Goal: Information Seeking & Learning: Learn about a topic

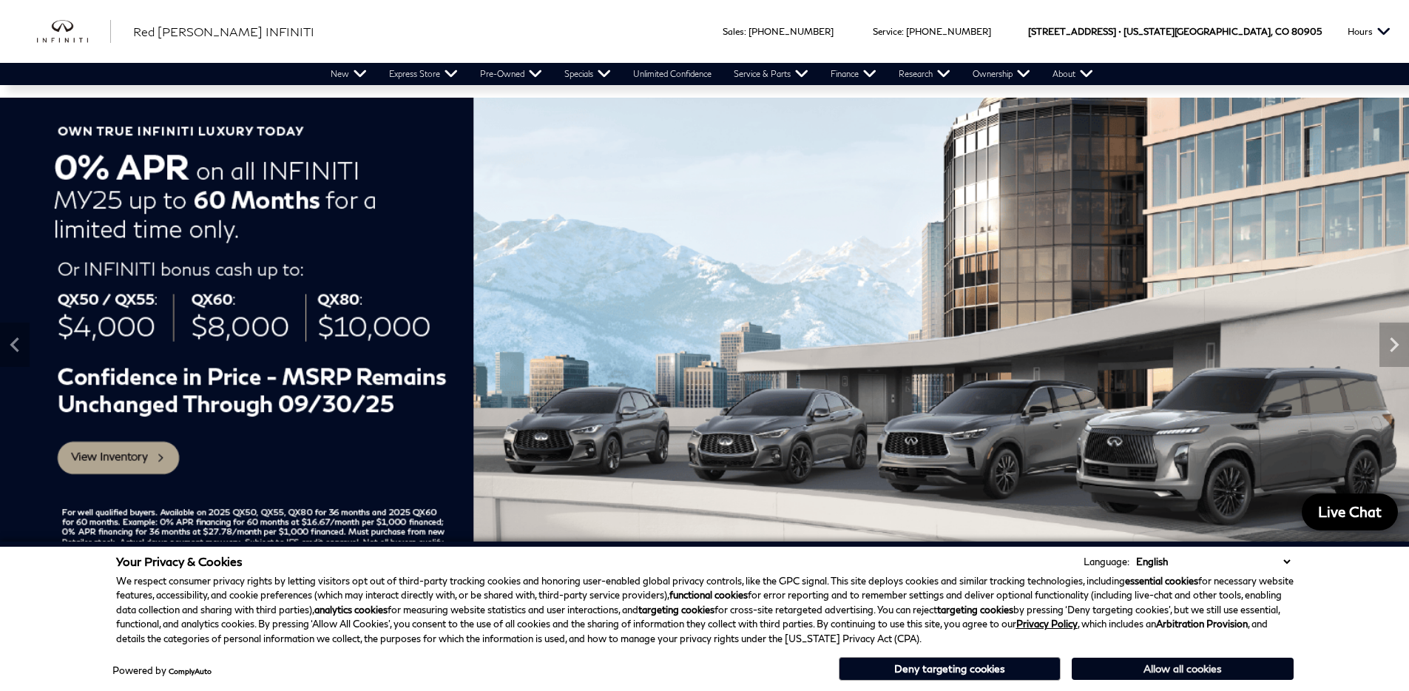
click at [1093, 664] on button "Allow all cookies" at bounding box center [1183, 669] width 222 height 22
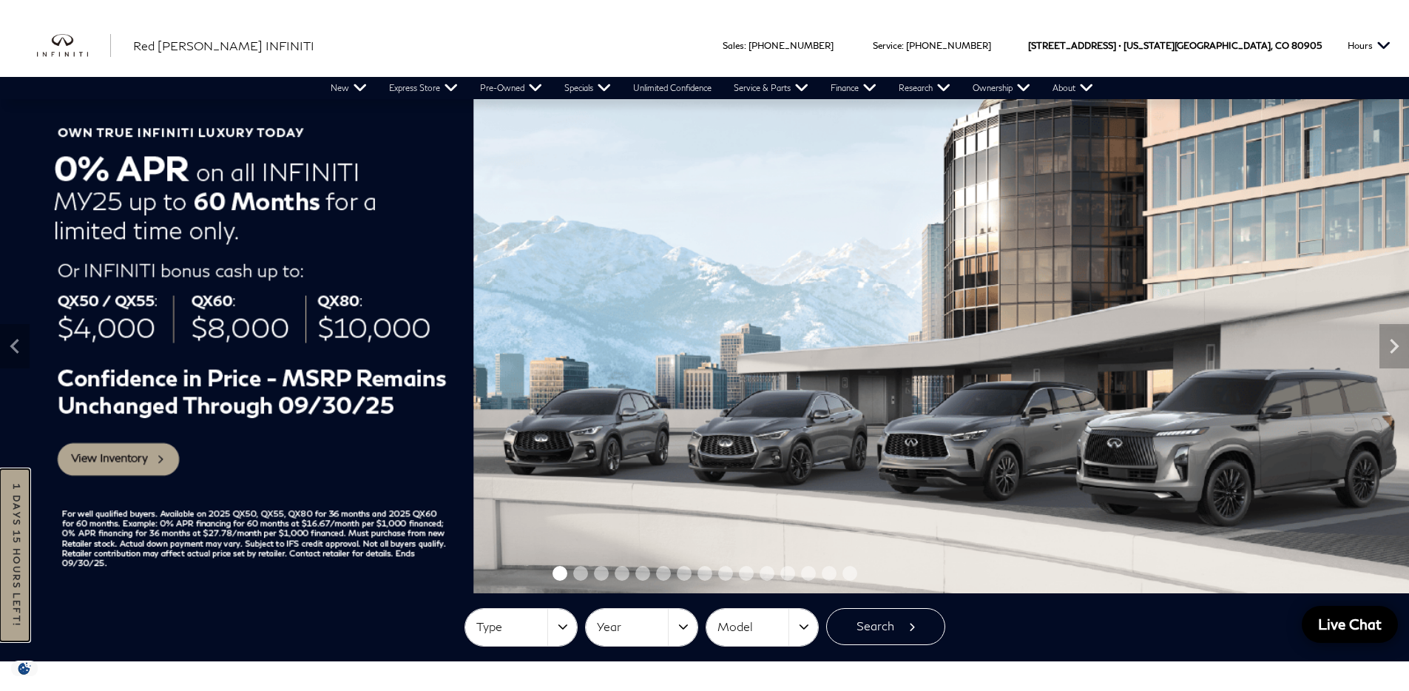
click at [11, 579] on link "1 days 15 hours left!" at bounding box center [15, 555] width 30 height 172
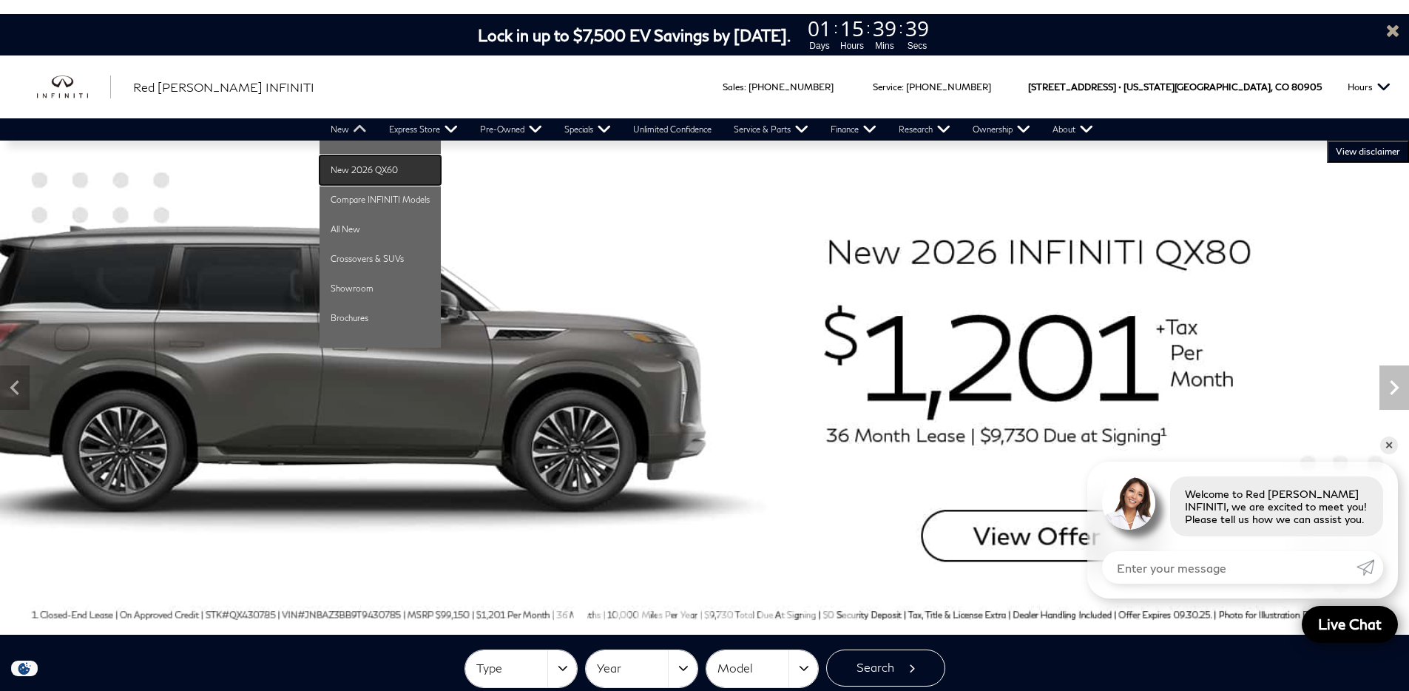
drag, startPoint x: 354, startPoint y: 170, endPoint x: 401, endPoint y: 169, distance: 46.6
click at [355, 170] on link "New 2026 QX60" at bounding box center [380, 170] width 121 height 30
